Goal: Book appointment/travel/reservation

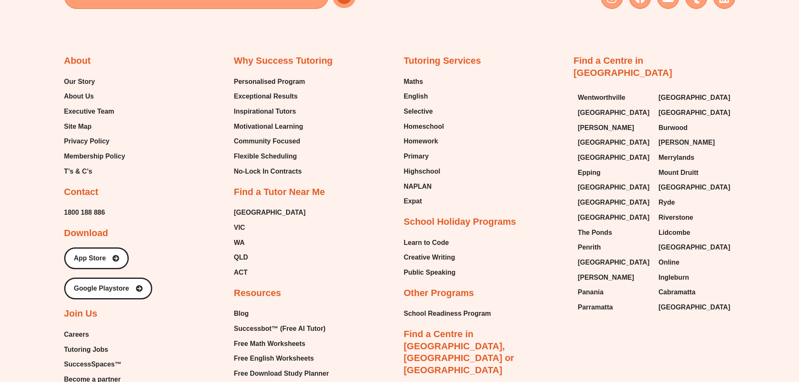
scroll to position [3793, 0]
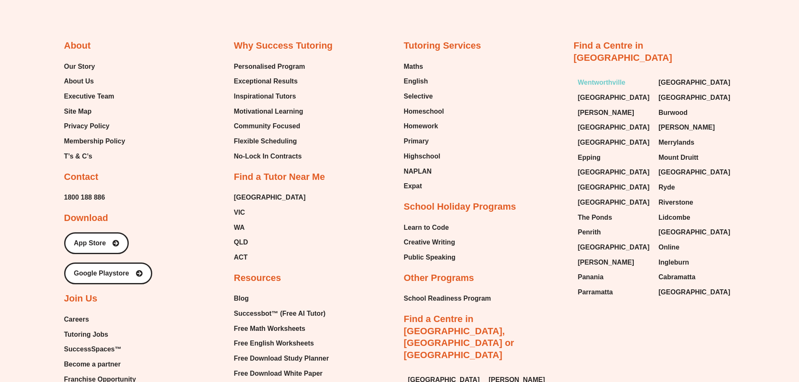
click at [611, 76] on span "Wentworthville" at bounding box center [602, 82] width 48 height 13
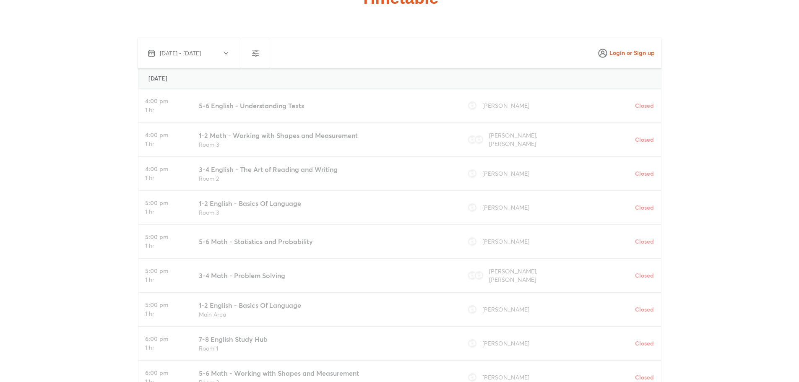
scroll to position [2265, 0]
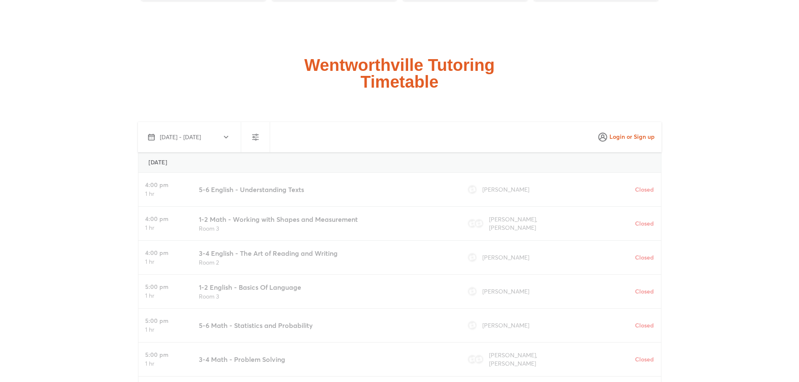
click at [229, 134] on icon "button" at bounding box center [226, 137] width 7 height 7
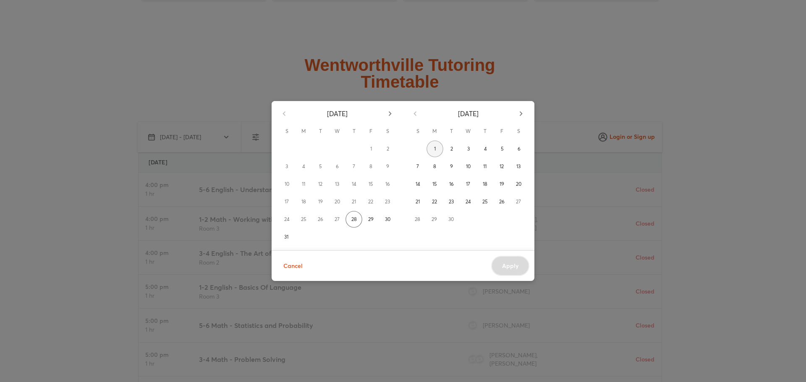
click at [434, 148] on span "1" at bounding box center [435, 149] width 2 height 8
click at [282, 267] on button "Cancel" at bounding box center [293, 266] width 33 height 21
